Goal: Transaction & Acquisition: Purchase product/service

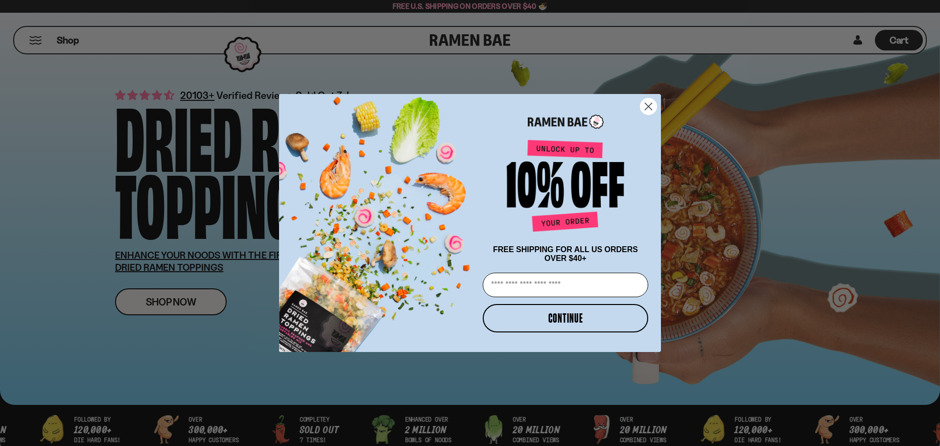
click at [646, 104] on circle "Close dialog" at bounding box center [649, 106] width 16 height 16
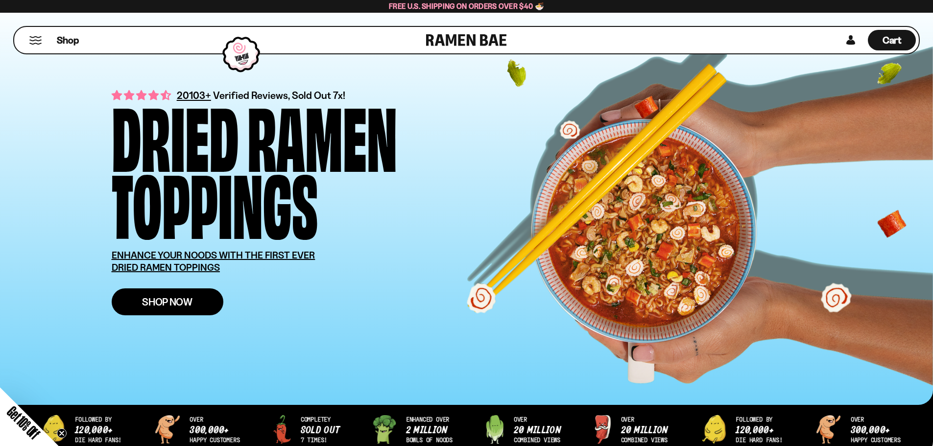
click at [149, 298] on span "Shop Now" at bounding box center [167, 302] width 50 height 10
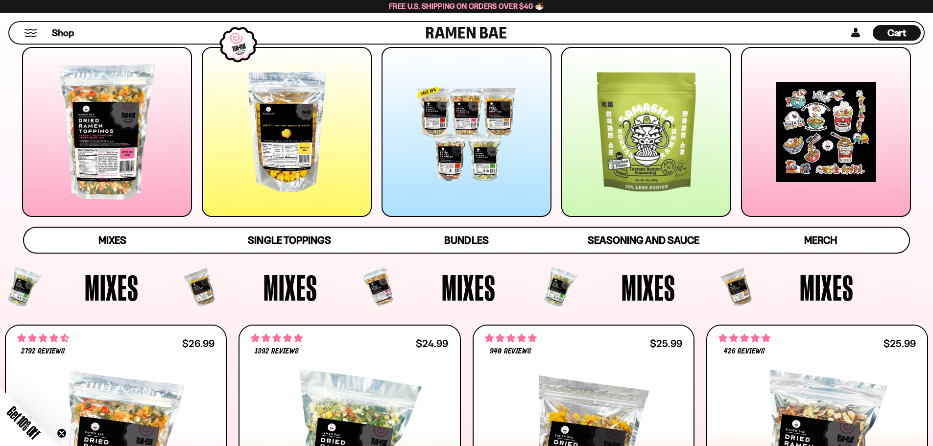
scroll to position [114, 0]
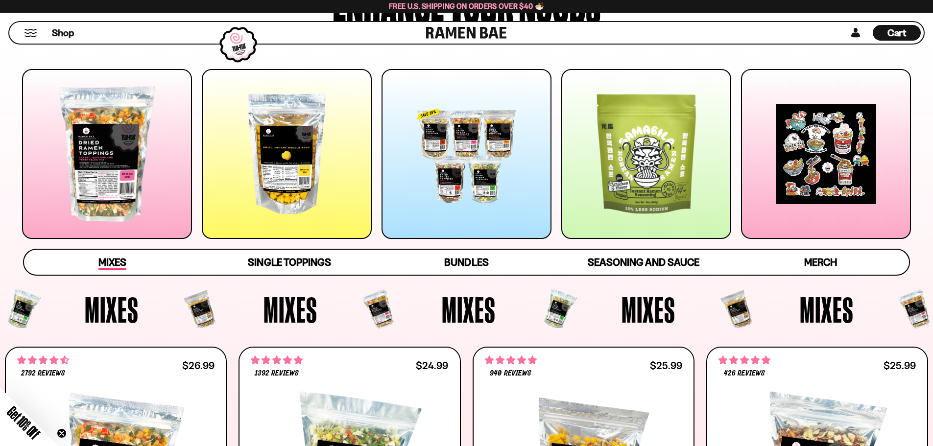
click at [109, 263] on span "Mixes" at bounding box center [112, 263] width 28 height 14
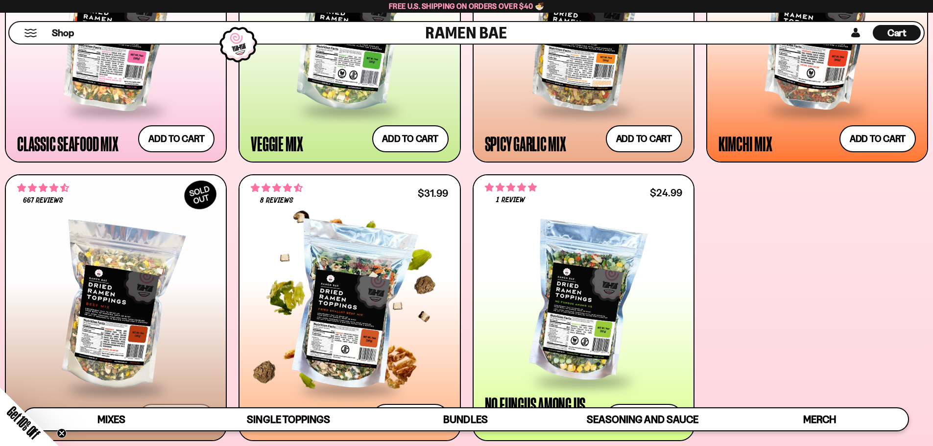
scroll to position [680, 0]
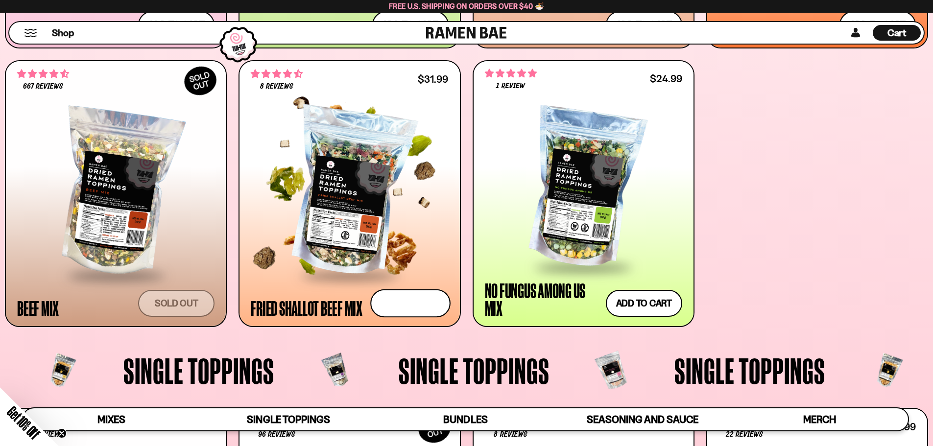
click at [412, 303] on button "Add to cart Add — Regular price $31.99 Regular price Sale price $31.99 Unit pri…" at bounding box center [410, 303] width 80 height 28
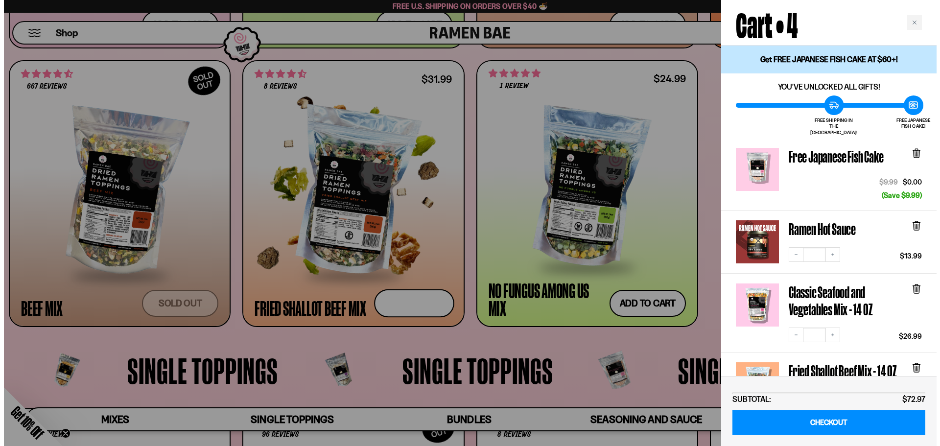
scroll to position [681, 0]
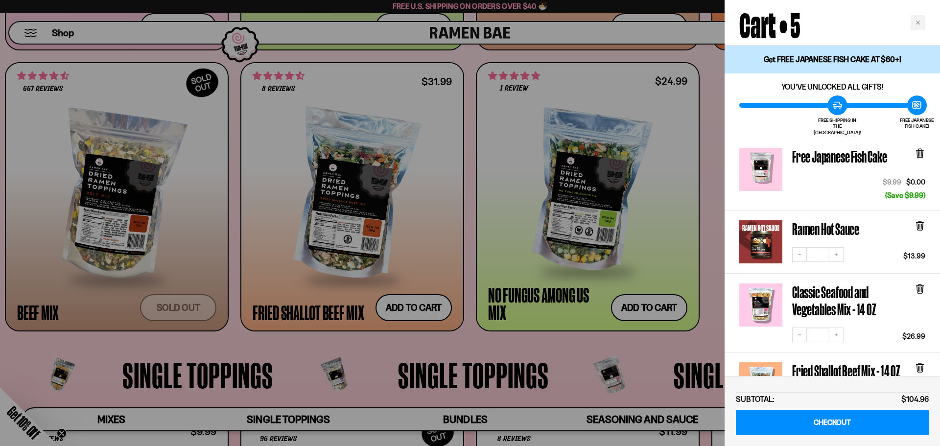
click at [918, 20] on div "Close cart" at bounding box center [918, 22] width 15 height 15
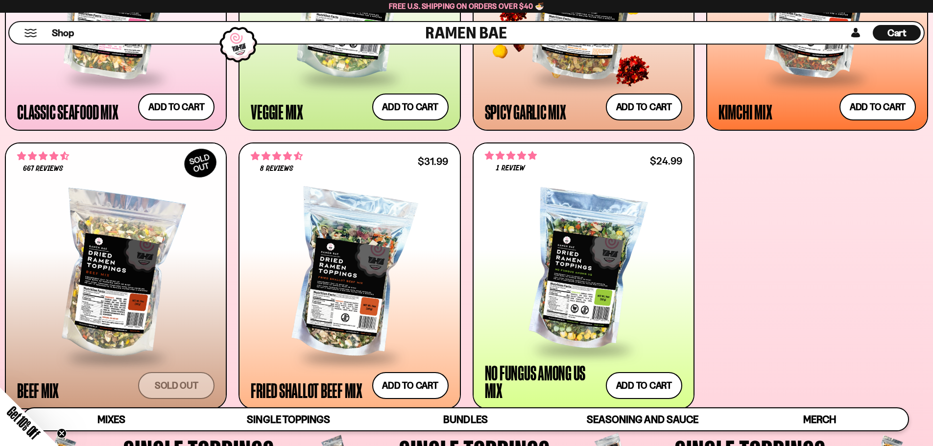
scroll to position [451, 0]
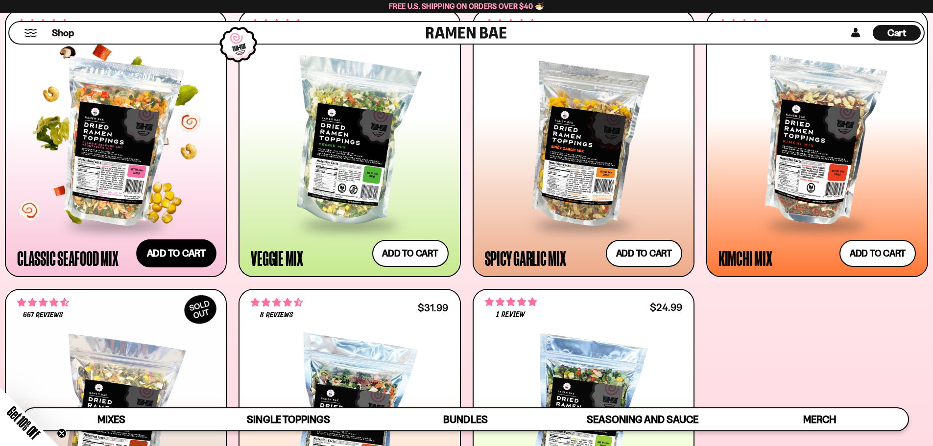
click at [170, 253] on button "Add to cart Add — Regular price $26.99 Regular price Sale price $26.99 Unit pri…" at bounding box center [176, 253] width 80 height 28
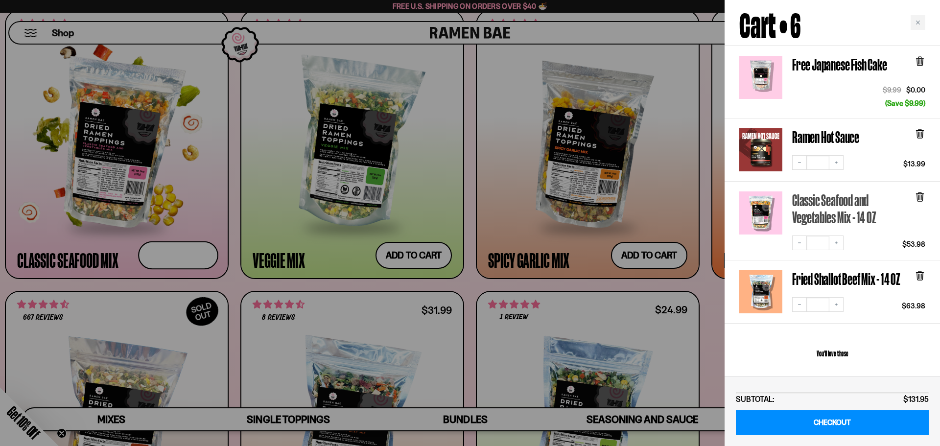
scroll to position [114, 0]
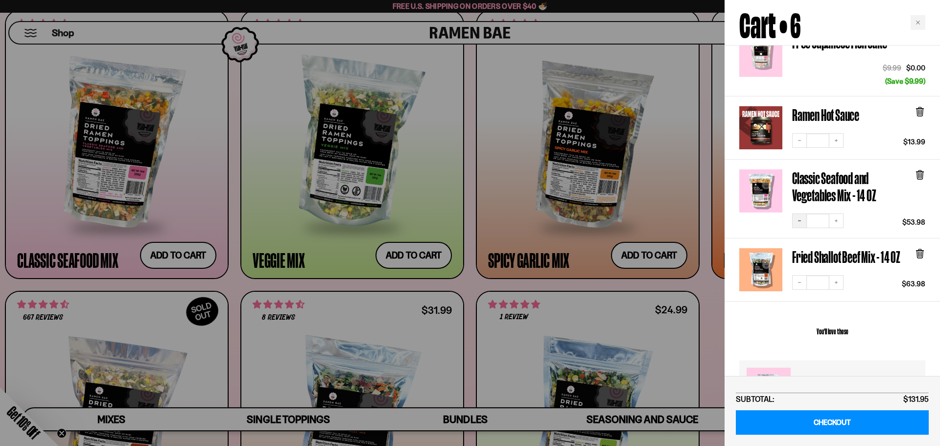
click at [803, 214] on button "Decrease quantity" at bounding box center [799, 221] width 15 height 15
click at [798, 280] on icon "Decrease quantity" at bounding box center [800, 283] width 6 height 6
